Goal: Information Seeking & Learning: Learn about a topic

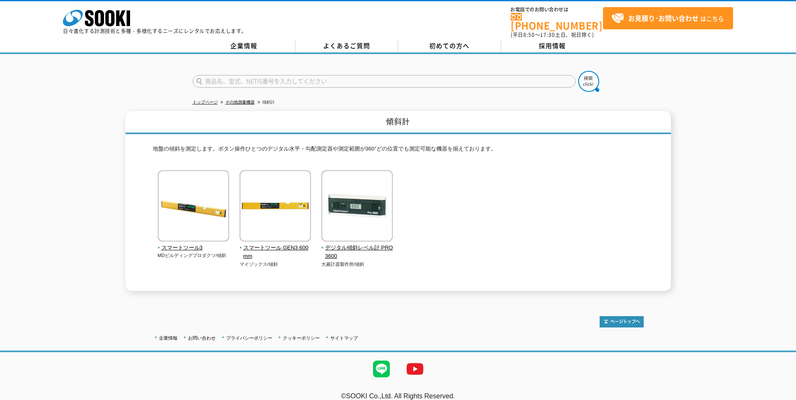
scroll to position [5, 0]
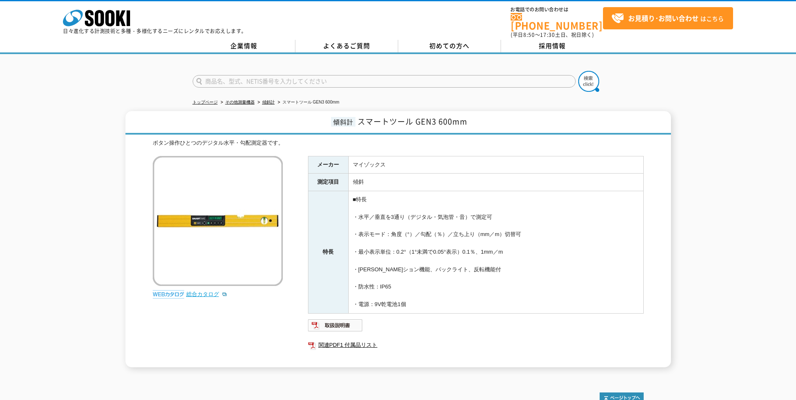
click at [194, 291] on link "総合カタログ" at bounding box center [206, 294] width 41 height 6
click at [327, 320] on img at bounding box center [335, 325] width 55 height 13
